Goal: Task Accomplishment & Management: Use online tool/utility

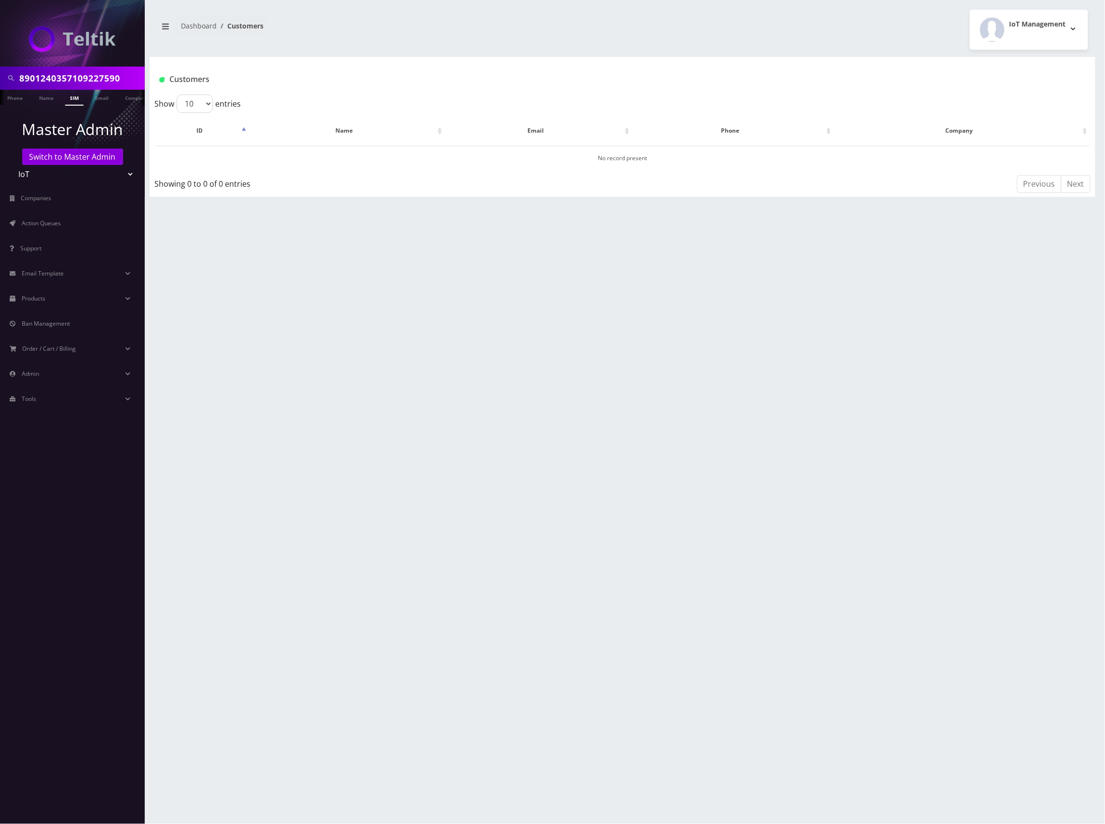
click at [83, 77] on input "8901240357109227590" at bounding box center [80, 78] width 123 height 18
paste input "497128388856"
type input "8901240497128388856"
click at [74, 92] on link "SIM" at bounding box center [74, 98] width 18 height 16
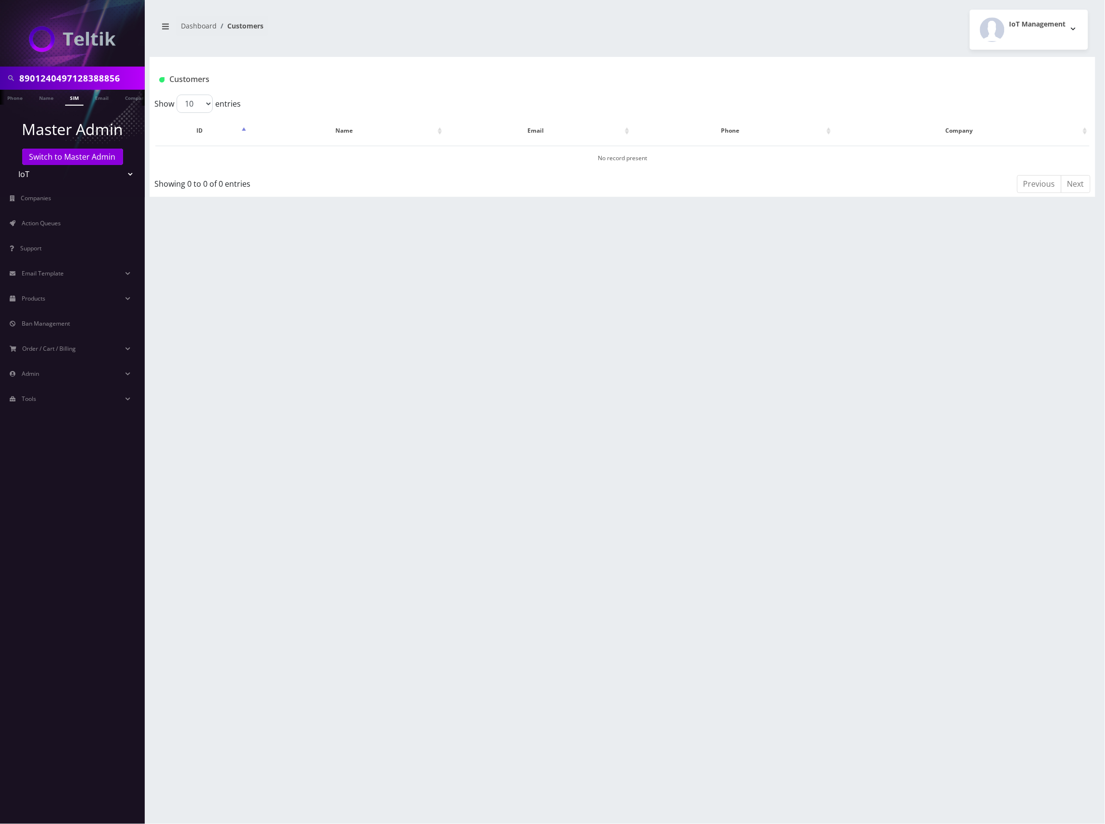
click at [76, 102] on link "SIM" at bounding box center [74, 98] width 18 height 16
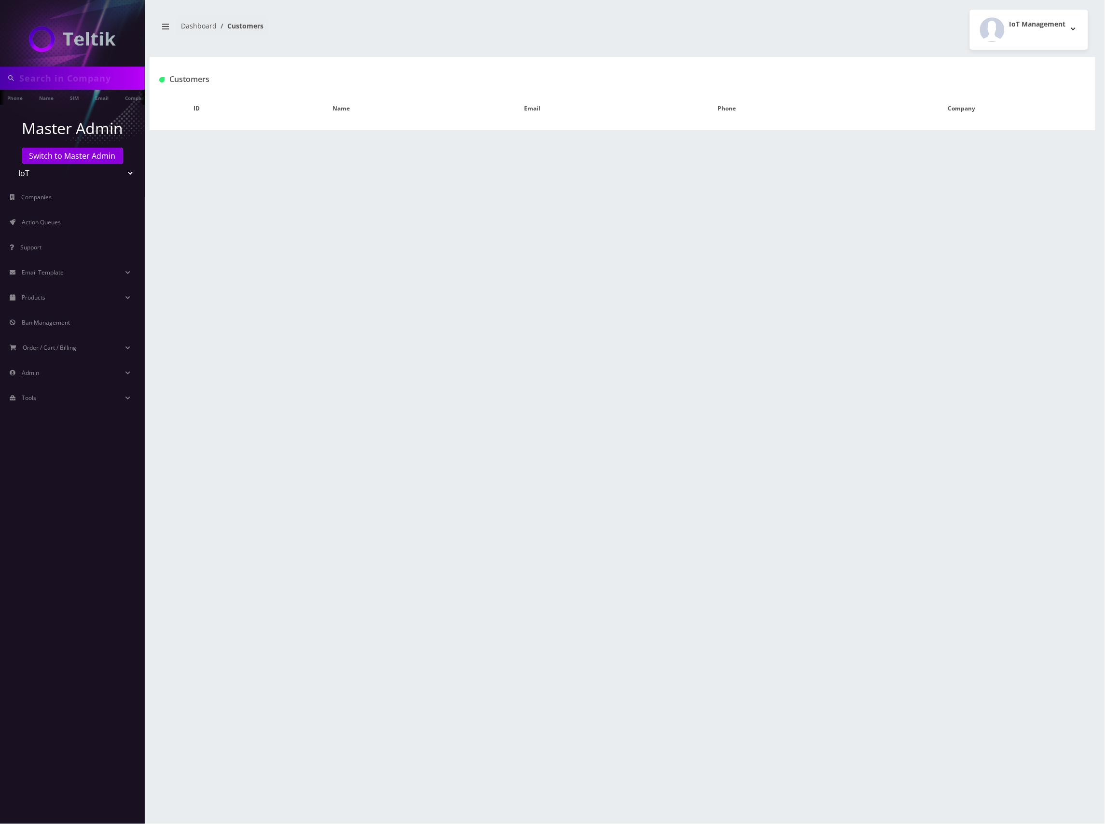
type input "8901240497128388856"
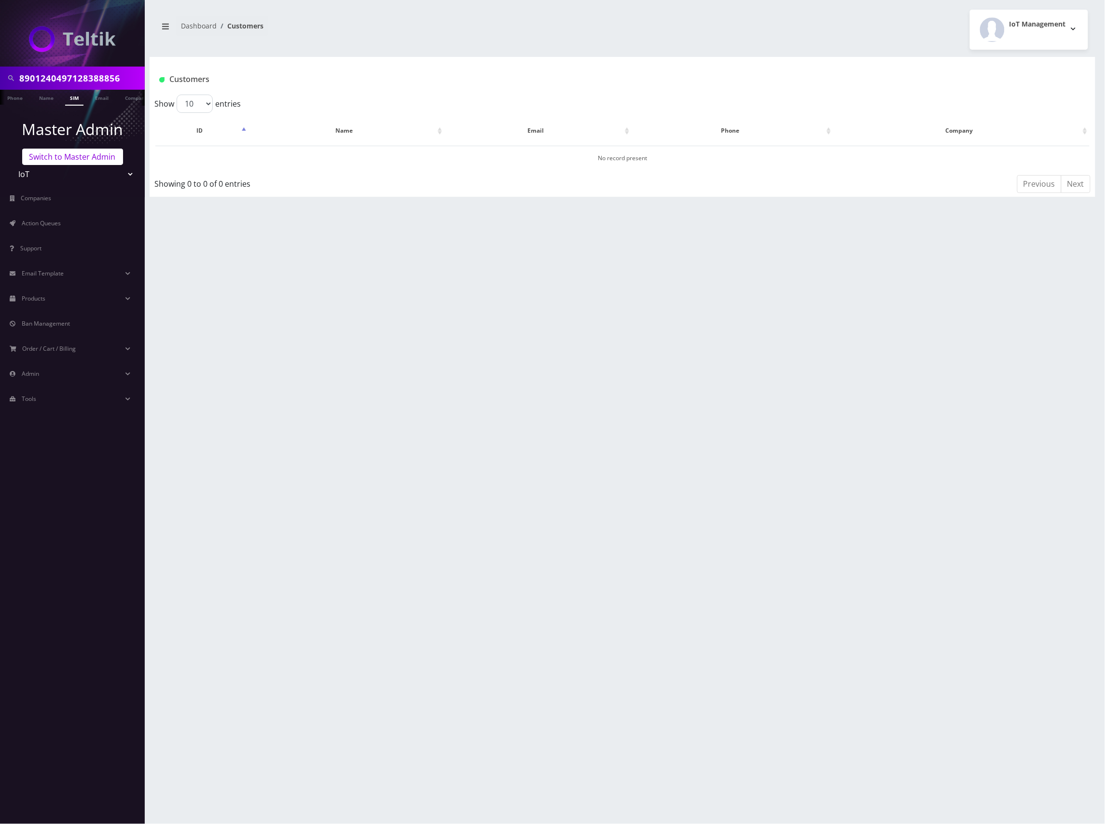
click at [64, 159] on link "Switch to Master Admin" at bounding box center [72, 157] width 101 height 16
click at [75, 157] on link "Switch to Master Admin" at bounding box center [72, 157] width 101 height 16
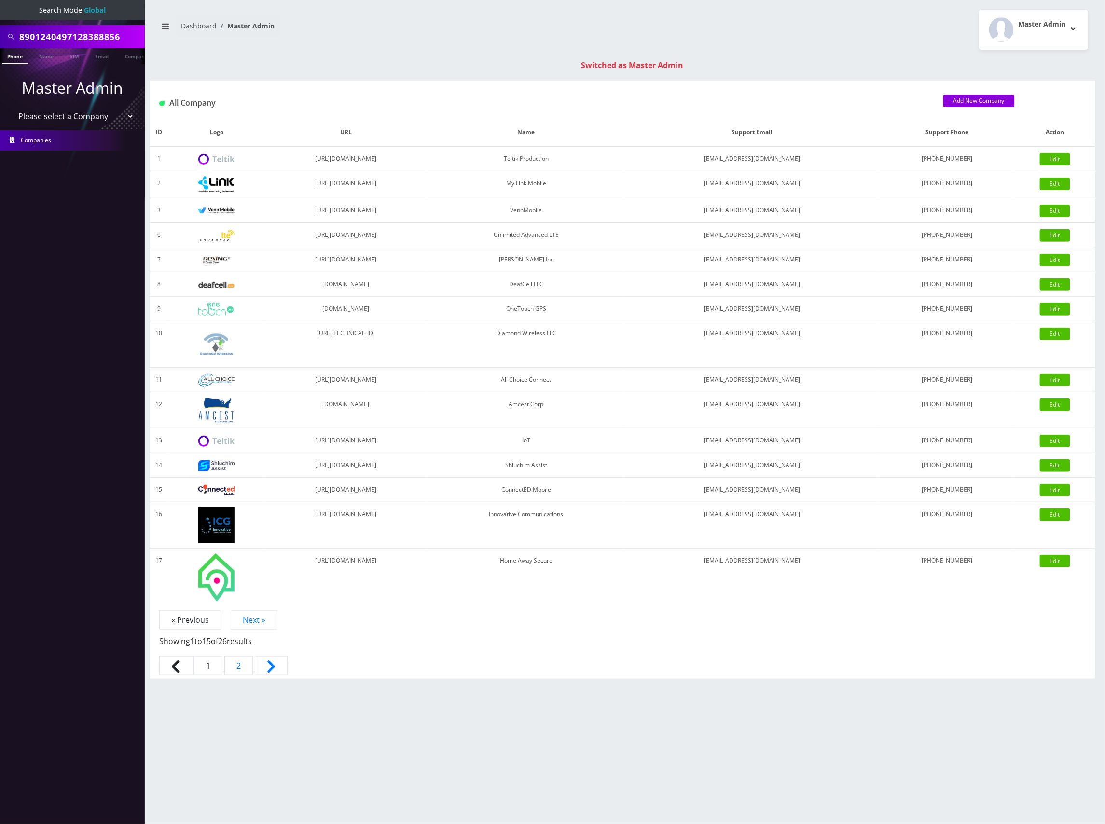
click at [97, 37] on input "8901240497128388856" at bounding box center [80, 36] width 123 height 18
click at [72, 57] on link "SIM" at bounding box center [74, 56] width 18 height 16
